Goal: Information Seeking & Learning: Learn about a topic

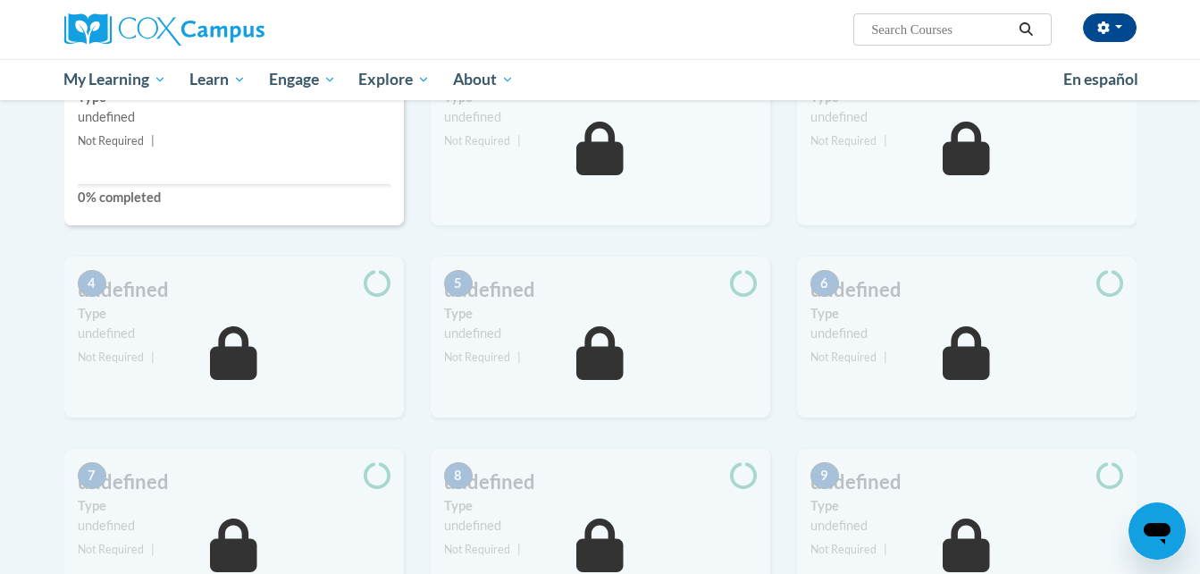
scroll to position [490, 0]
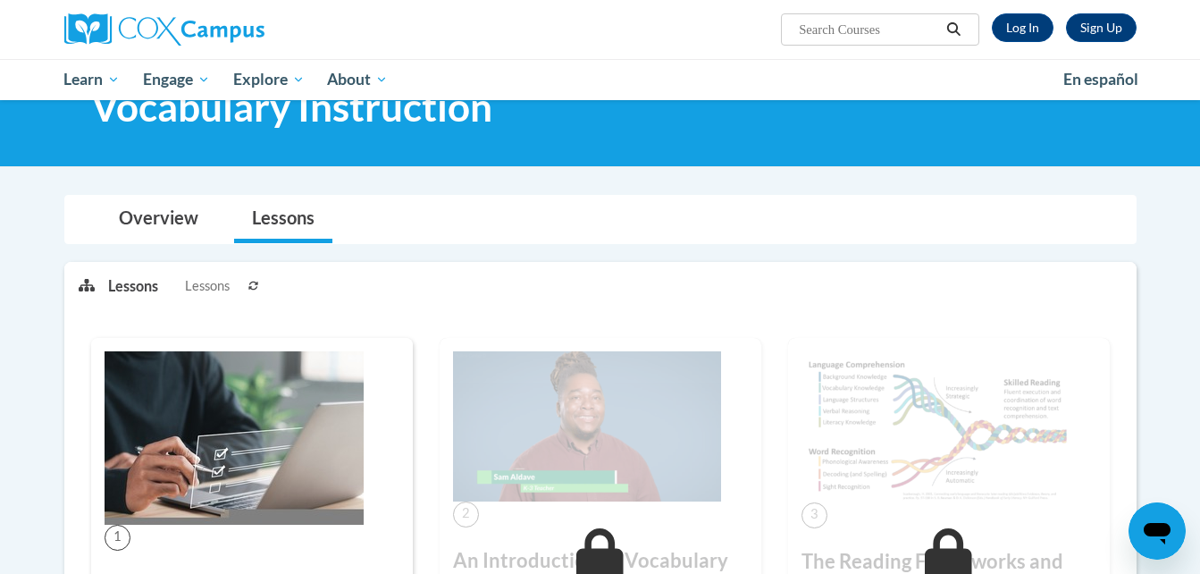
scroll to position [69, 0]
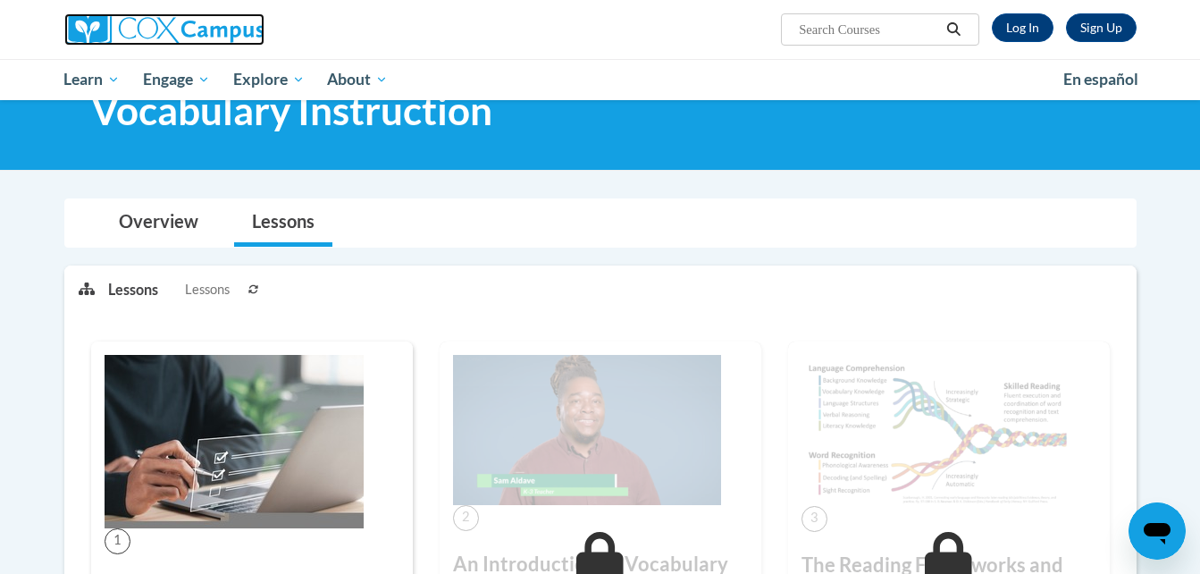
click at [224, 40] on img at bounding box center [164, 29] width 200 height 32
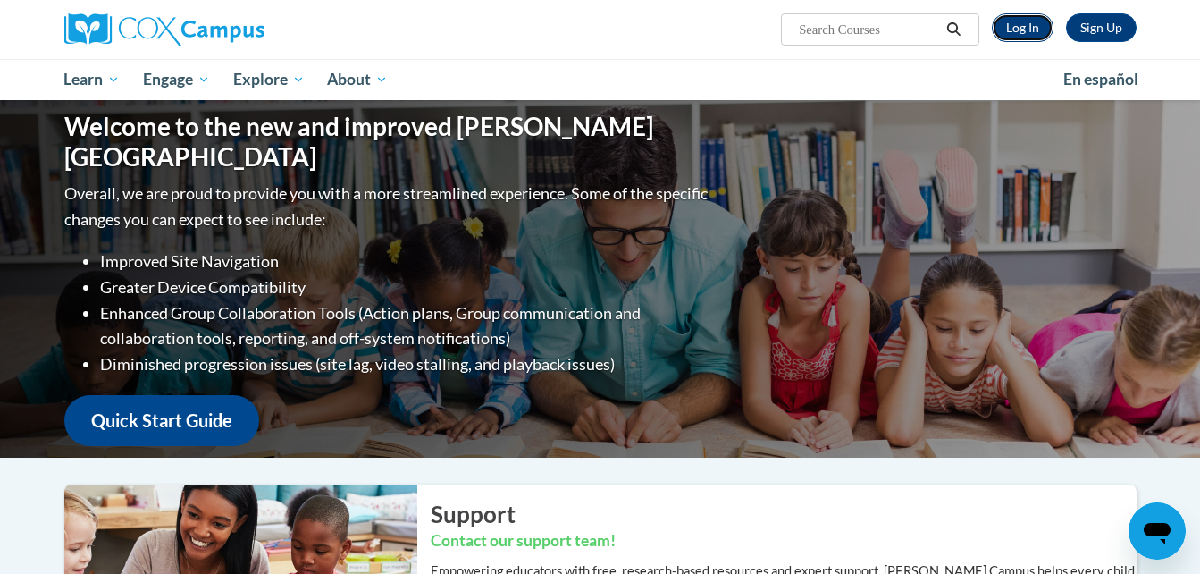
click at [1021, 32] on link "Log In" at bounding box center [1023, 27] width 62 height 29
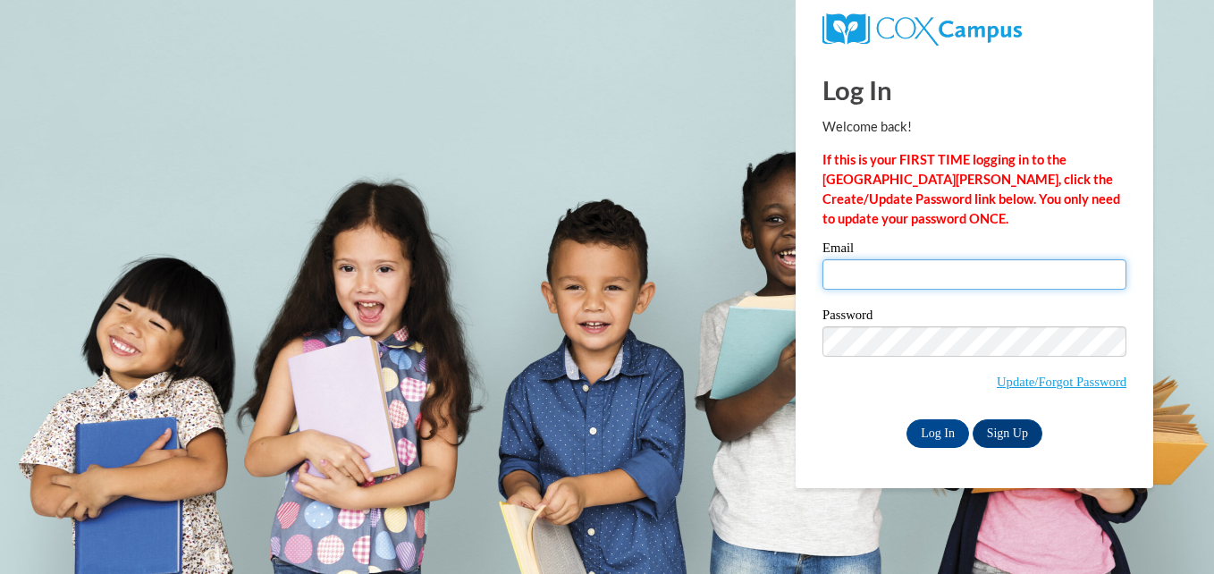
click at [895, 287] on input "Email" at bounding box center [974, 274] width 304 height 30
type input "eb19616@georgiasouthern.edu"
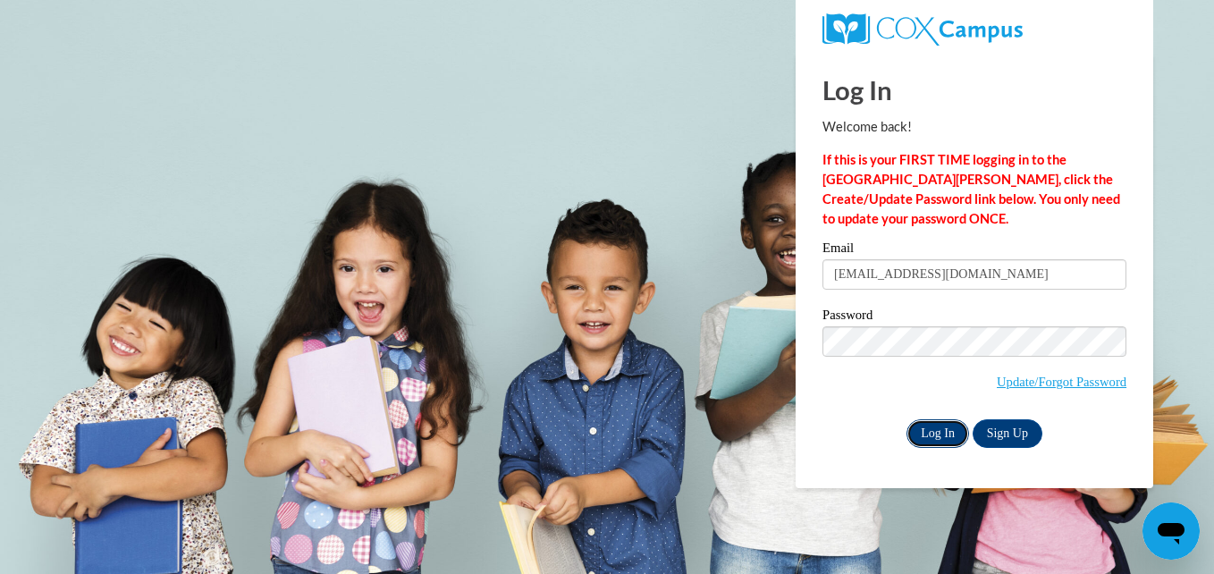
click at [938, 425] on input "Log In" at bounding box center [937, 433] width 63 height 29
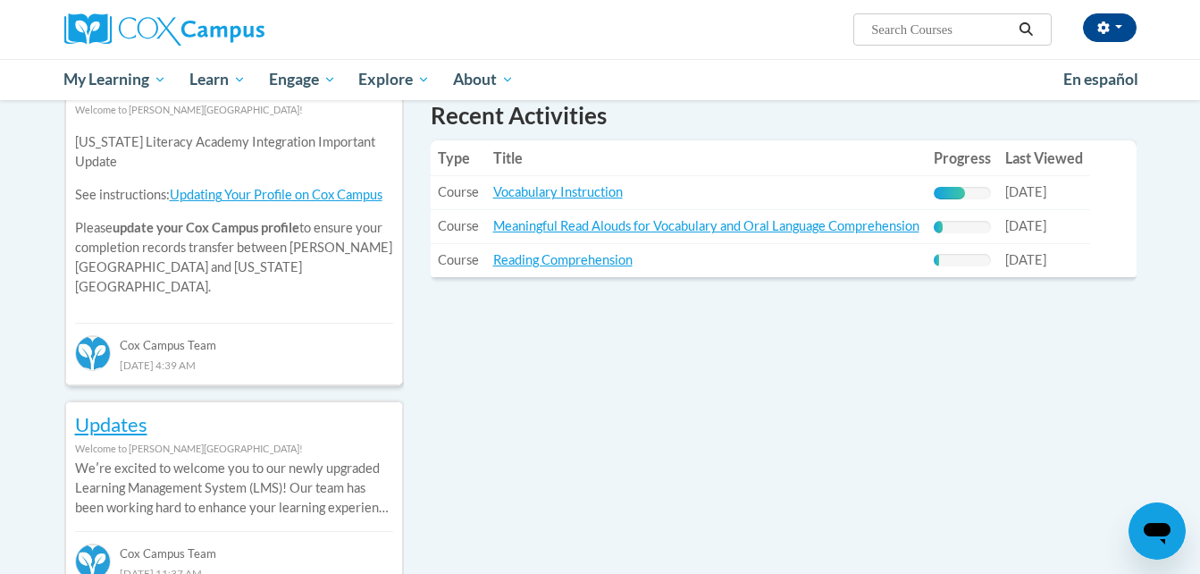
scroll to position [637, 0]
click at [542, 265] on link "Reading Comprehension" at bounding box center [562, 258] width 139 height 15
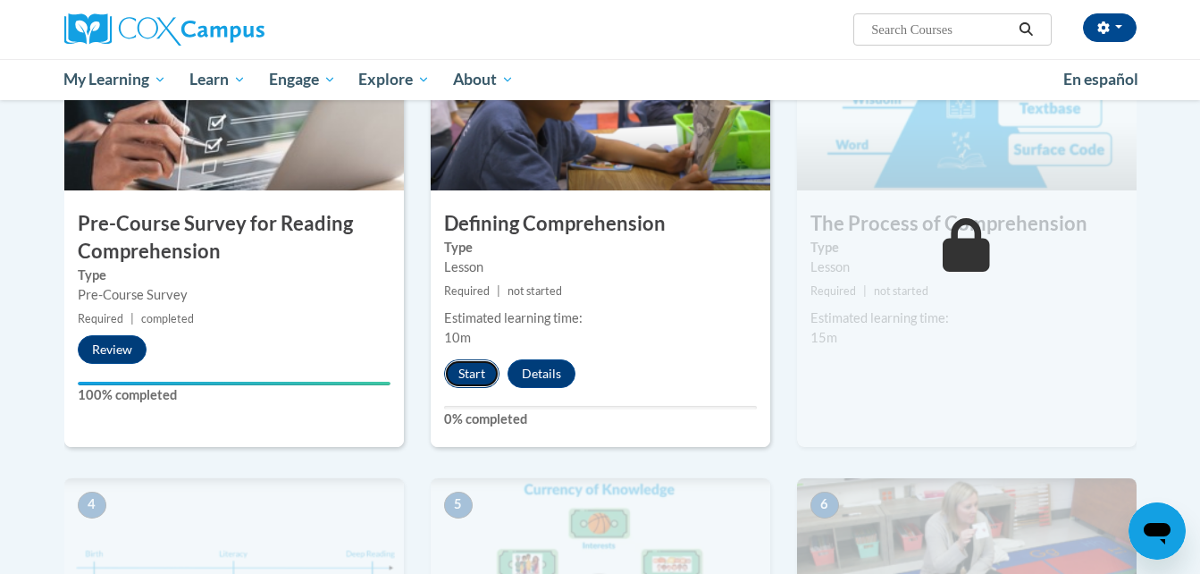
click at [467, 363] on button "Start" at bounding box center [471, 373] width 55 height 29
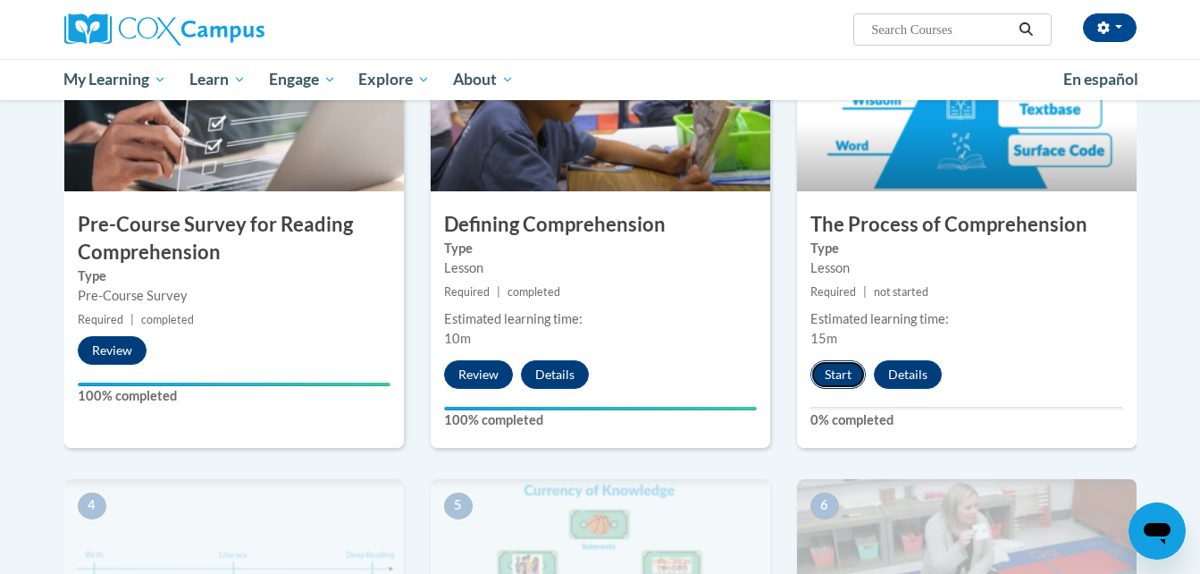
click at [827, 377] on button "Start" at bounding box center [838, 374] width 55 height 29
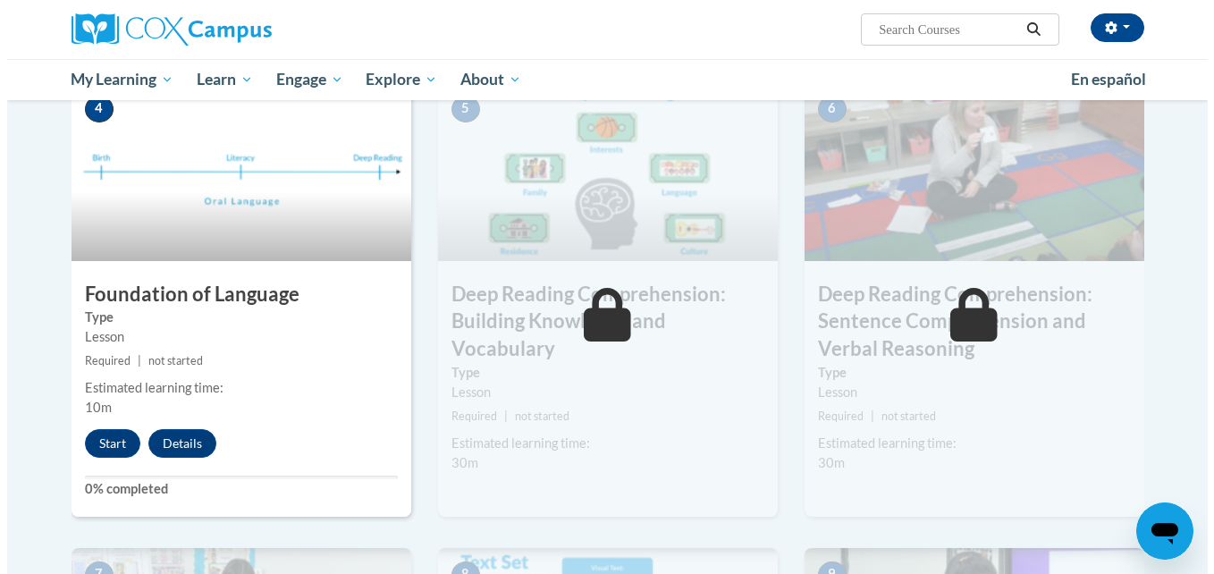
scroll to position [879, 0]
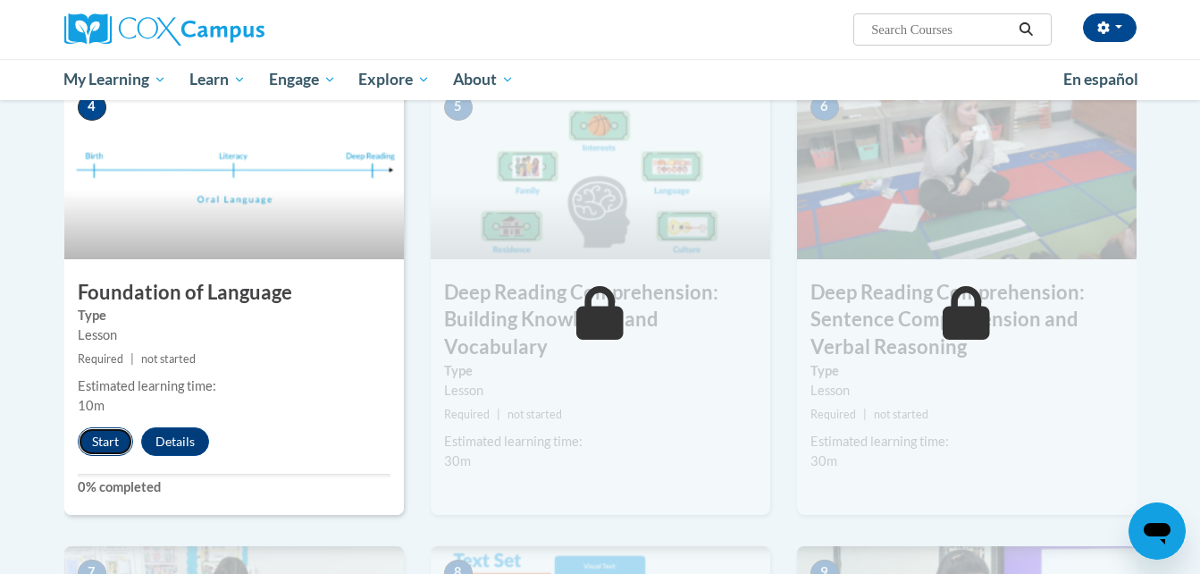
click at [121, 442] on button "Start" at bounding box center [105, 441] width 55 height 29
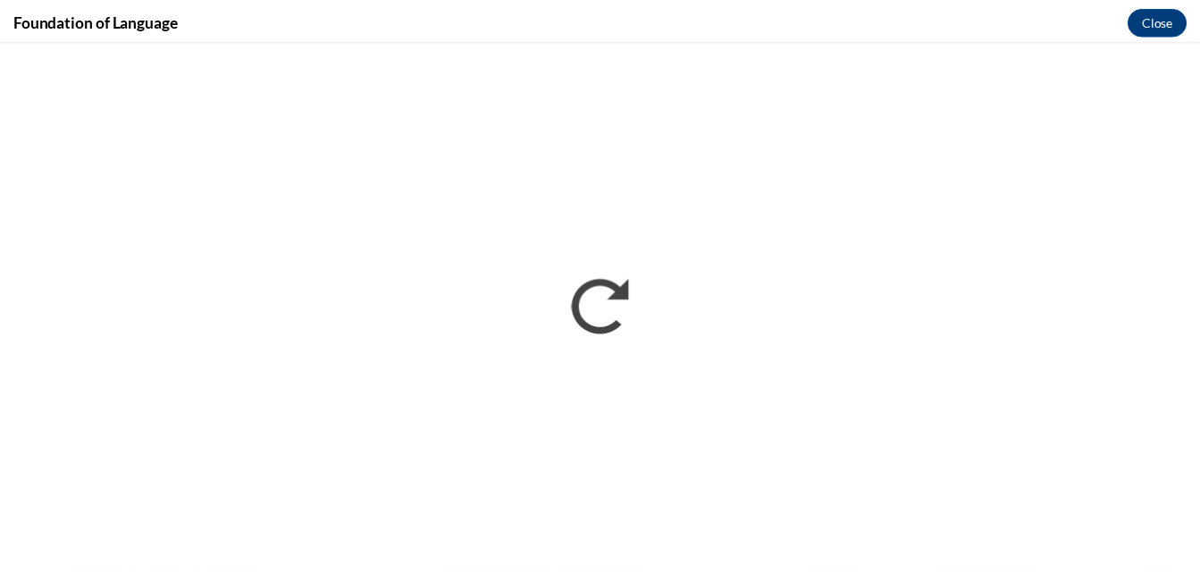
scroll to position [0, 0]
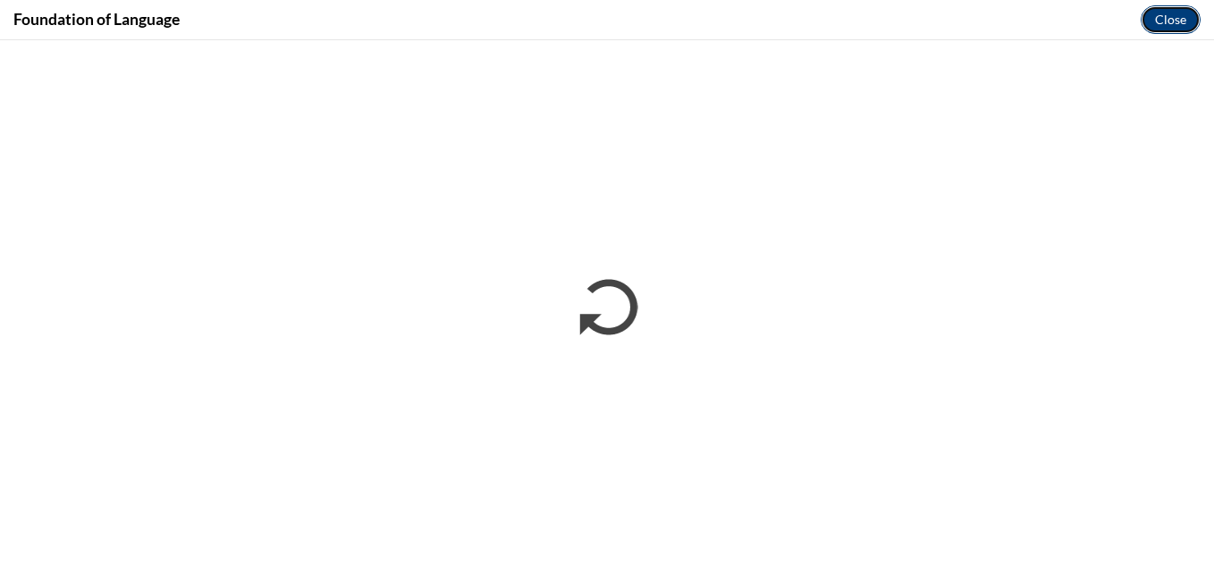
click at [1170, 17] on button "Close" at bounding box center [1170, 19] width 60 height 29
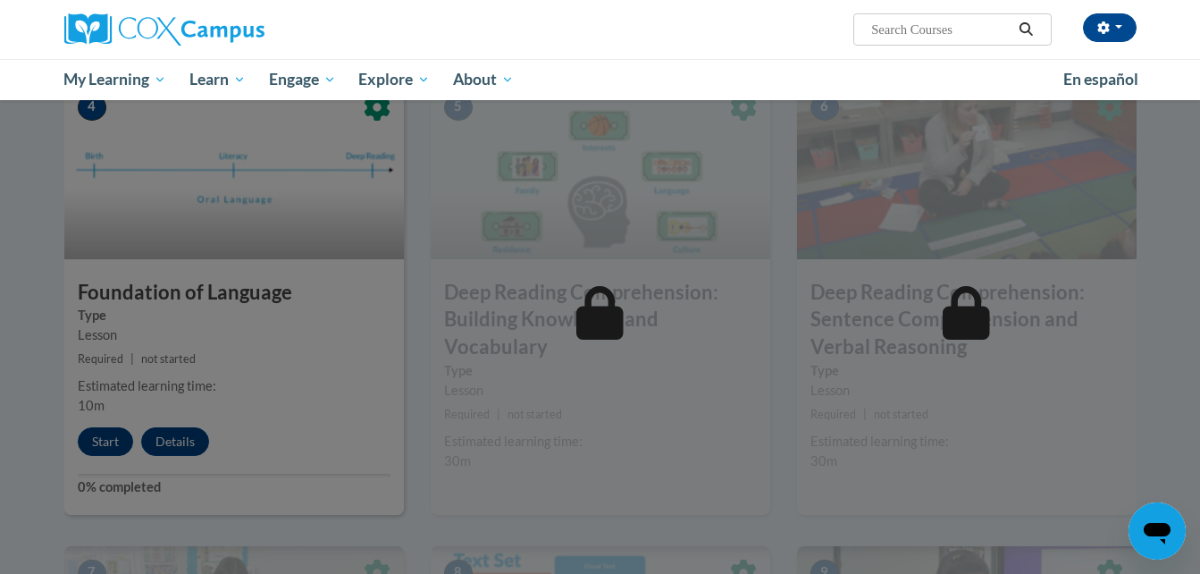
click at [57, 234] on div at bounding box center [600, 287] width 1200 height 574
click at [346, 337] on div at bounding box center [600, 287] width 1200 height 574
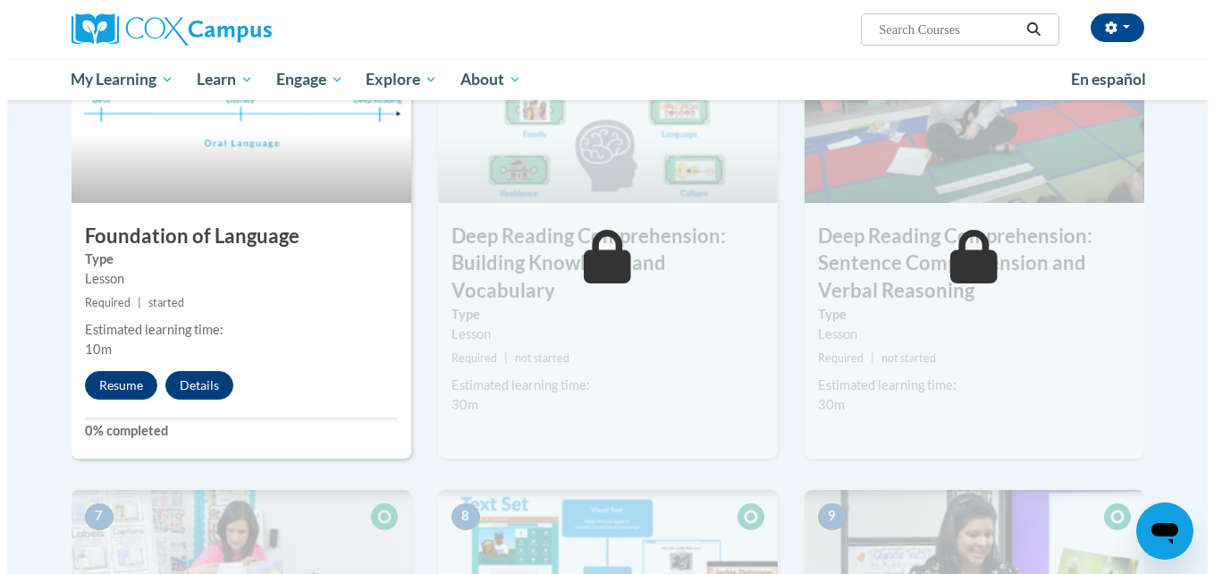
scroll to position [935, 0]
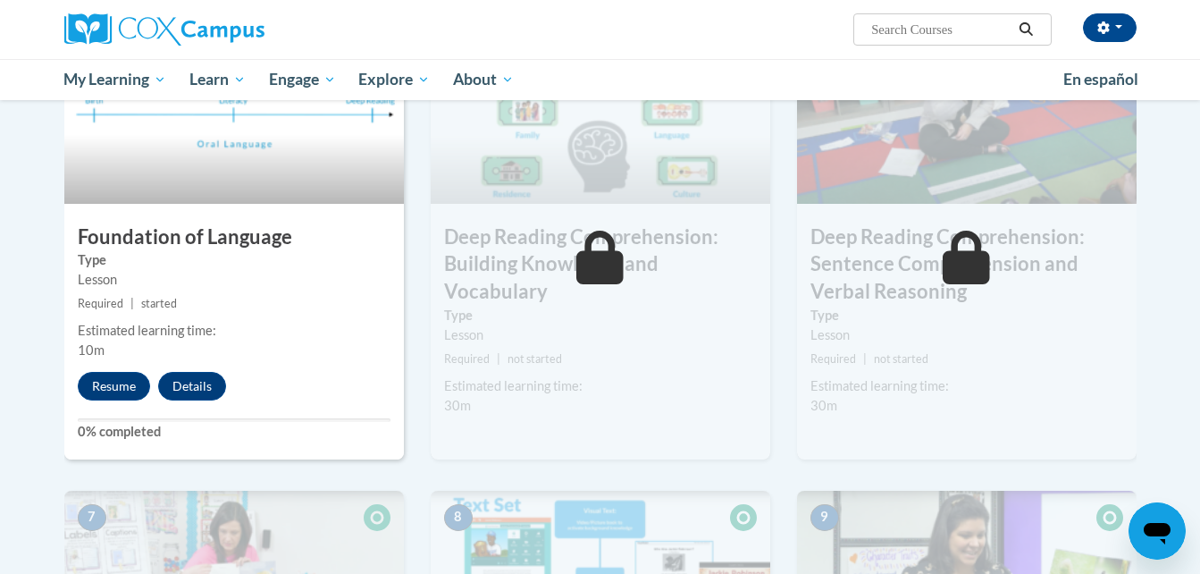
drag, startPoint x: 125, startPoint y: 387, endPoint x: 95, endPoint y: 294, distance: 97.8
click at [95, 294] on small "Required | started" at bounding box center [234, 304] width 340 height 20
click at [119, 378] on button "Resume" at bounding box center [114, 386] width 72 height 29
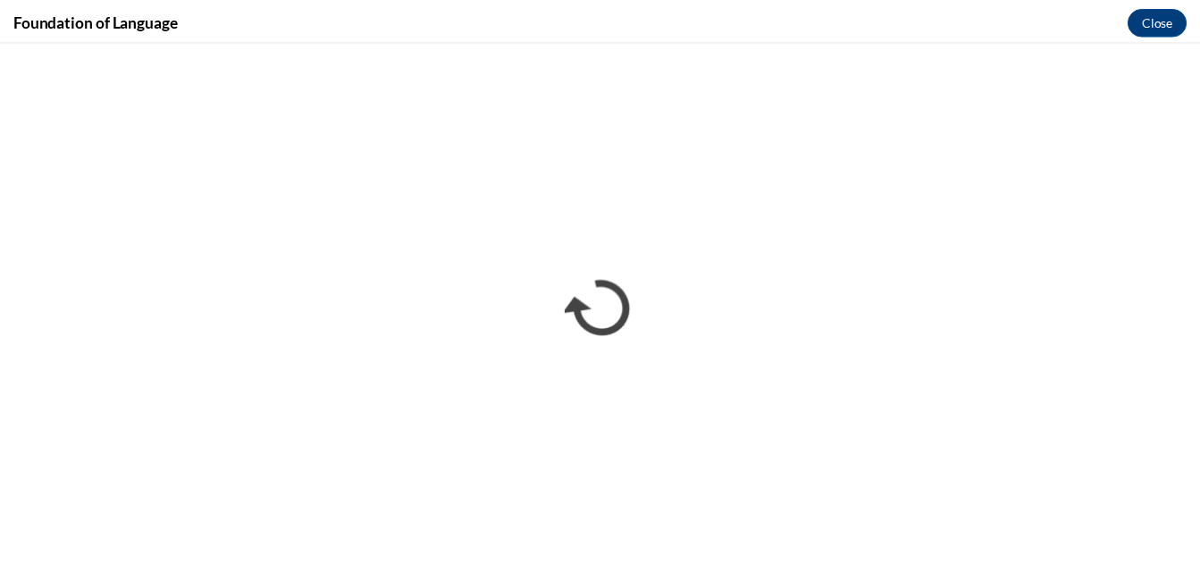
scroll to position [0, 0]
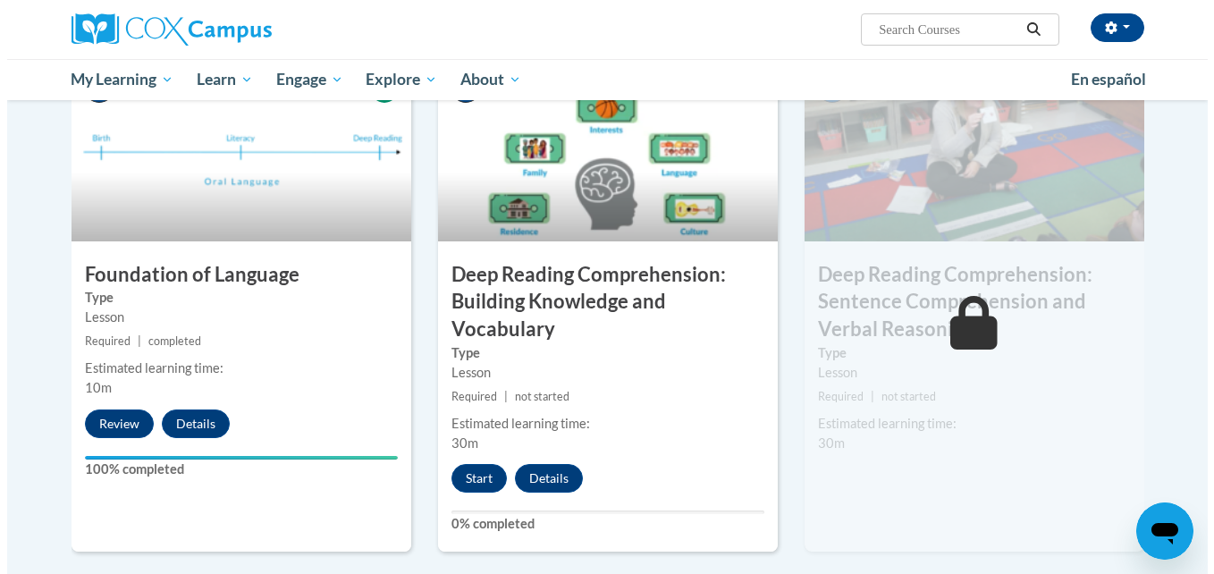
scroll to position [899, 0]
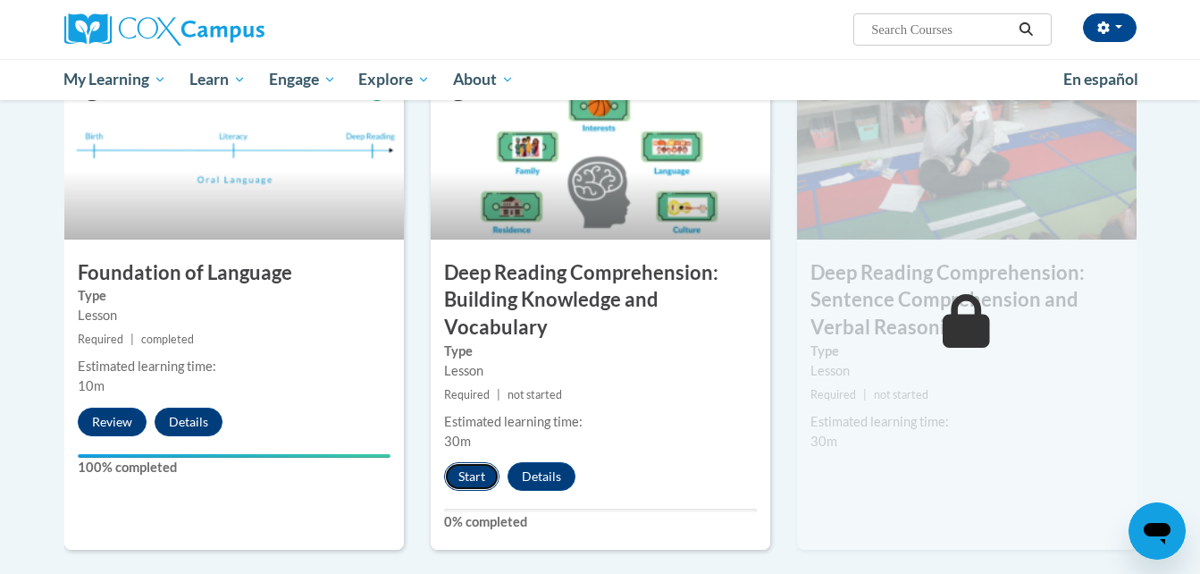
click at [476, 480] on button "Start" at bounding box center [471, 476] width 55 height 29
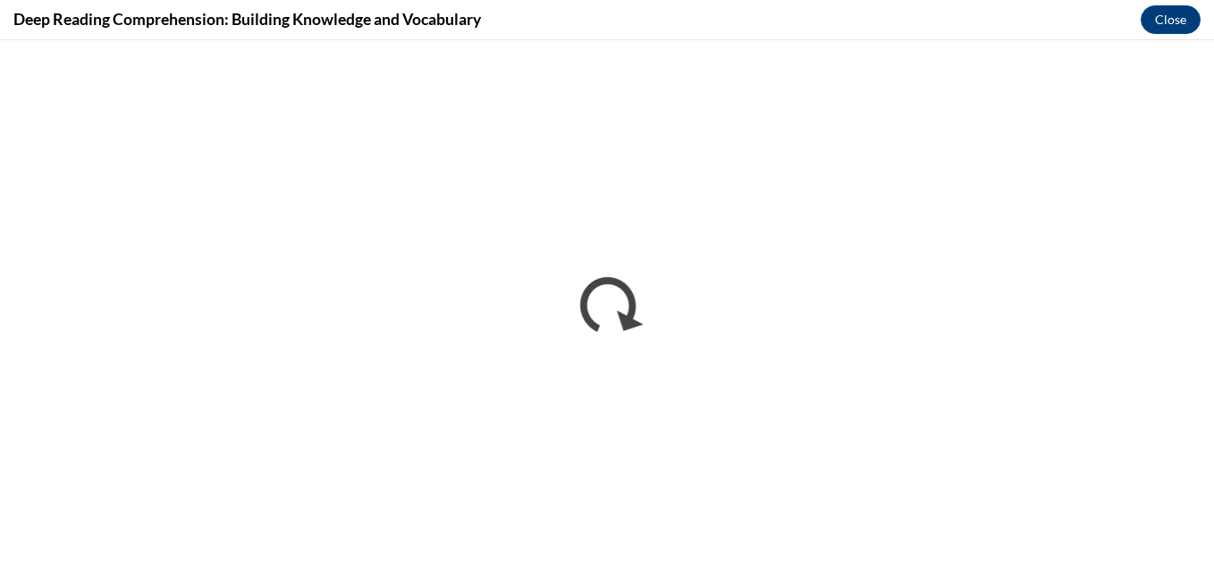
scroll to position [0, 0]
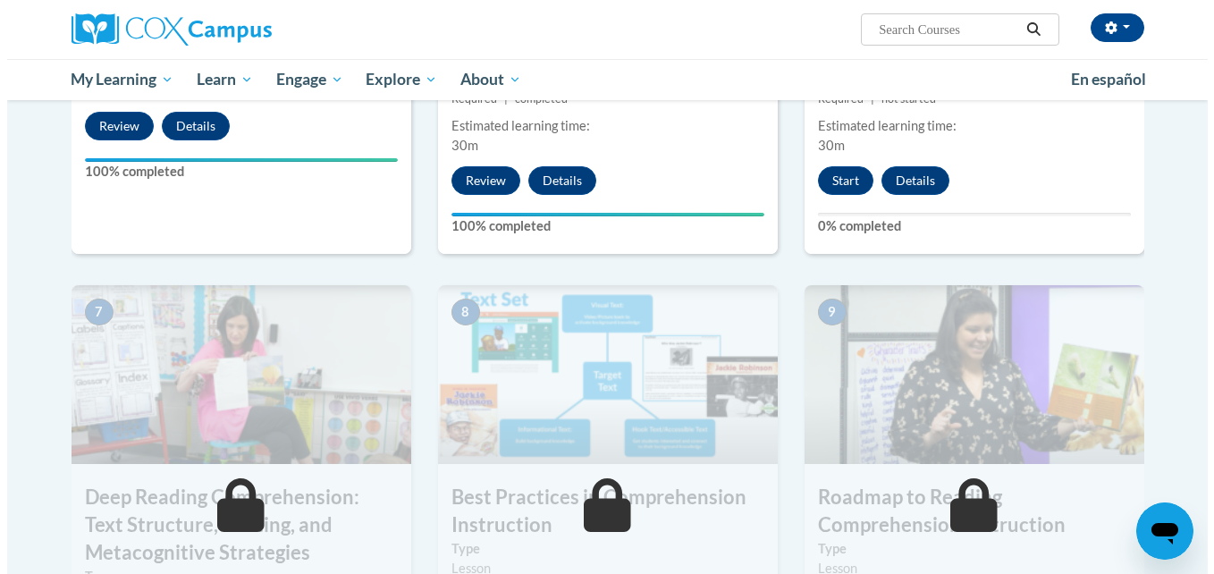
scroll to position [1178, 0]
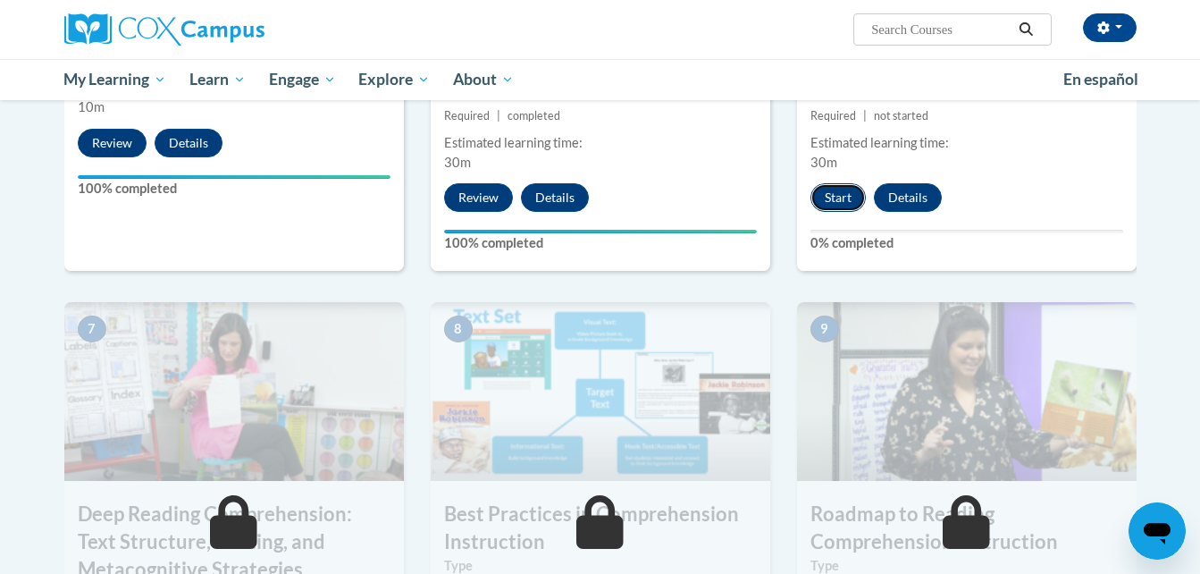
click at [829, 194] on button "Start" at bounding box center [838, 197] width 55 height 29
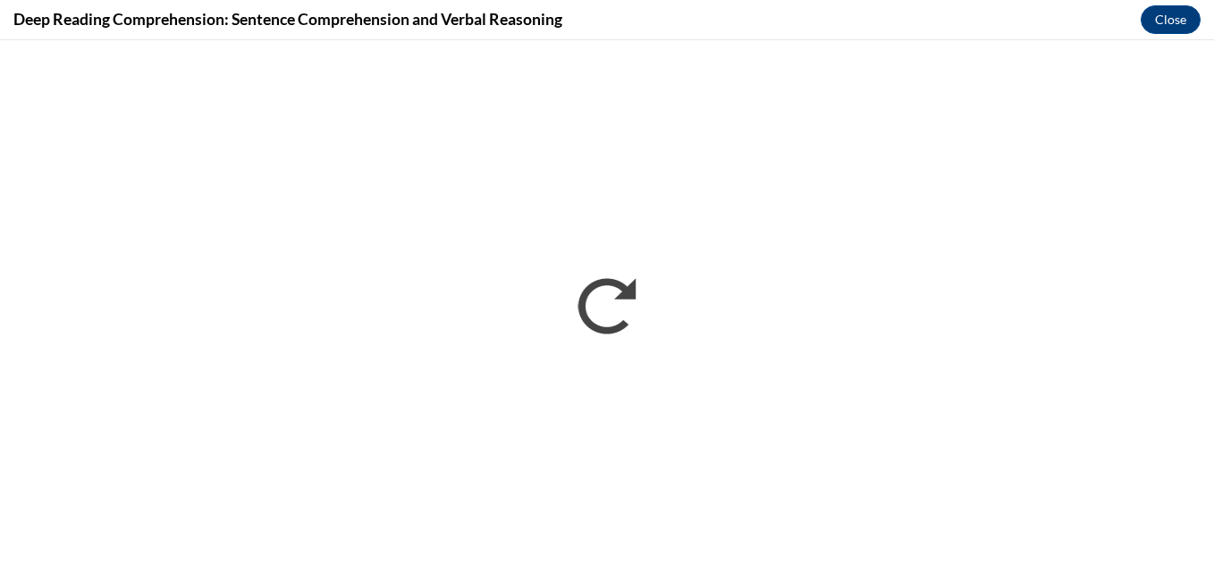
scroll to position [0, 0]
